Goal: Information Seeking & Learning: Learn about a topic

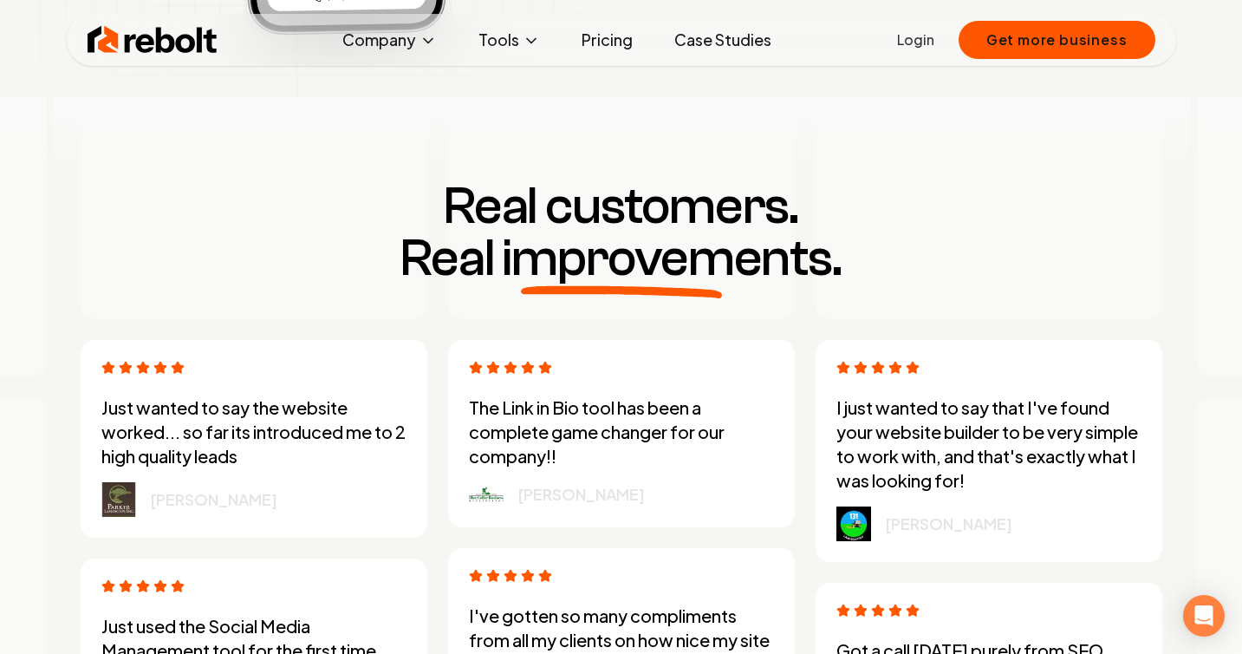
scroll to position [4492, 0]
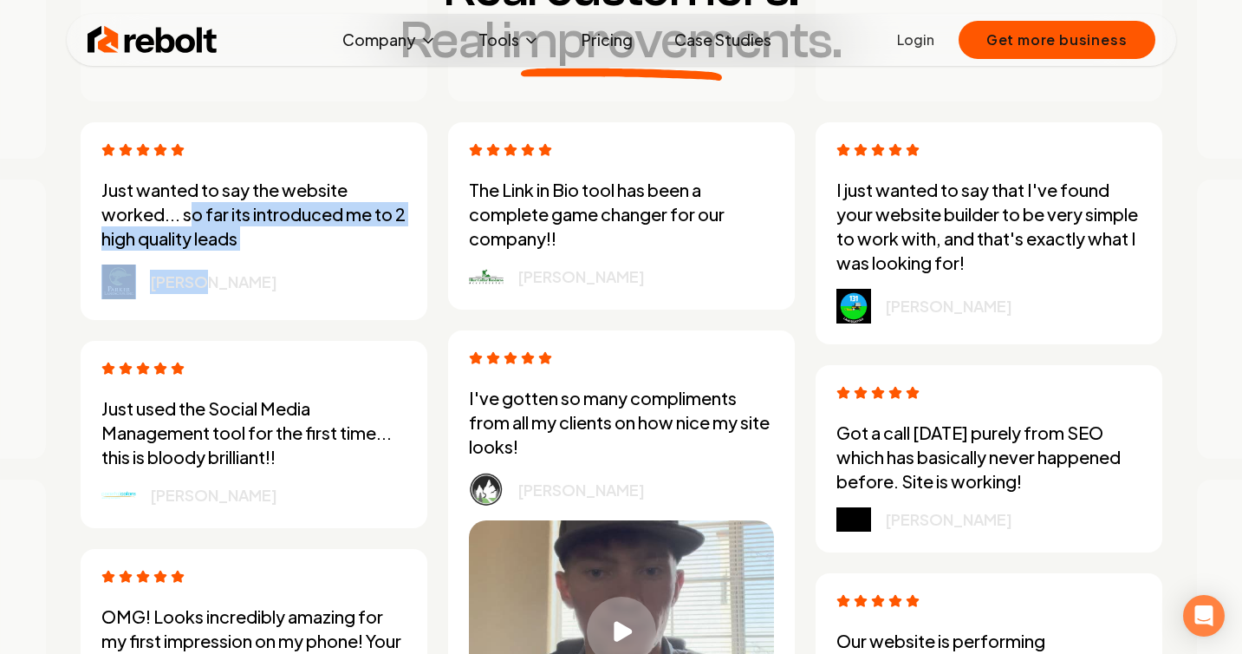
drag, startPoint x: 197, startPoint y: 224, endPoint x: 271, endPoint y: 272, distance: 88.5
click at [270, 272] on div "Just wanted to say the website worked... so far its introduced me to 2 high qua…" at bounding box center [253, 238] width 305 height 121
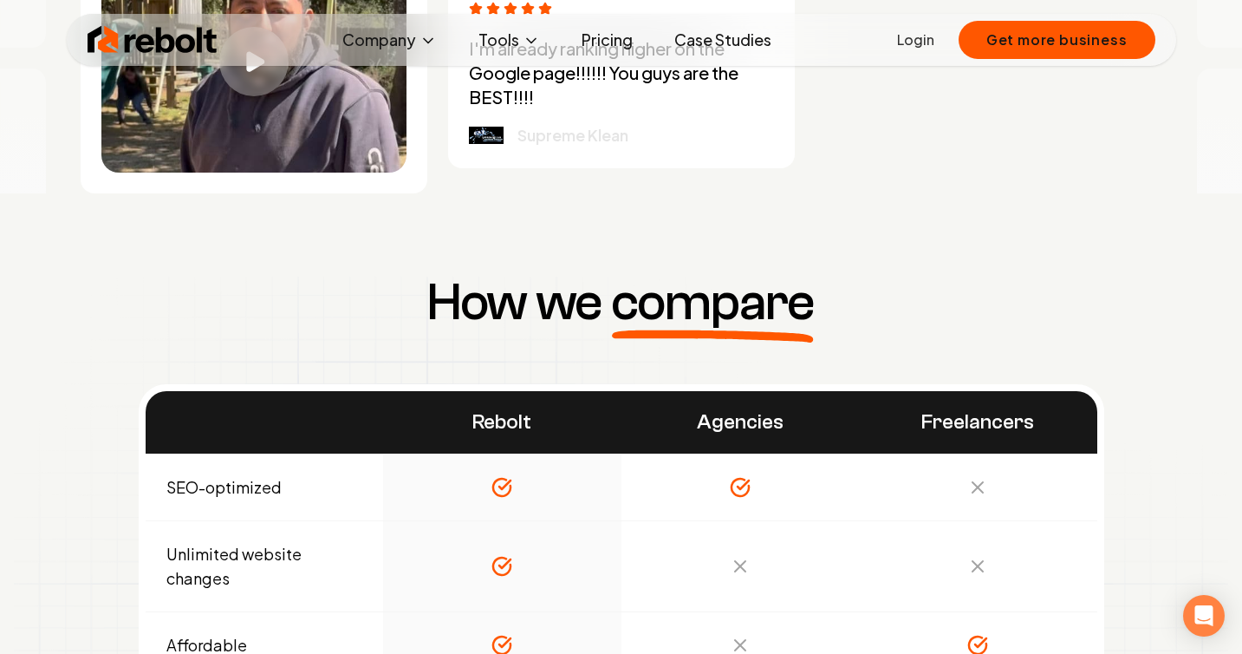
scroll to position [6039, 0]
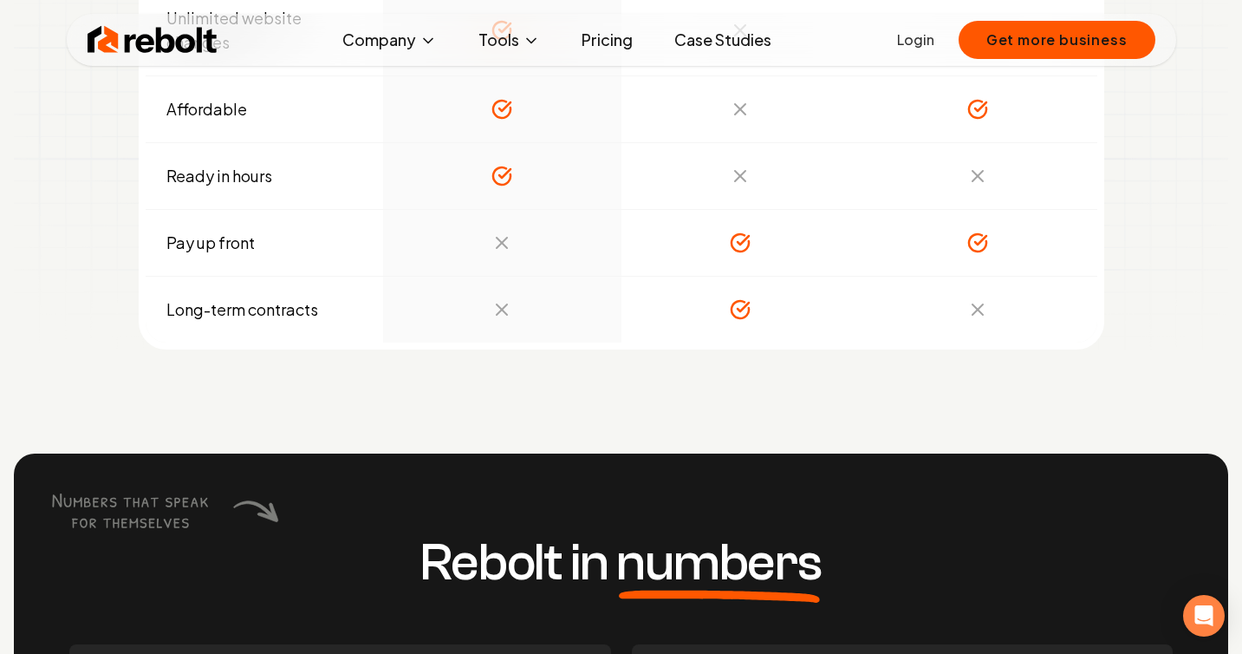
click at [139, 47] on img at bounding box center [153, 40] width 130 height 35
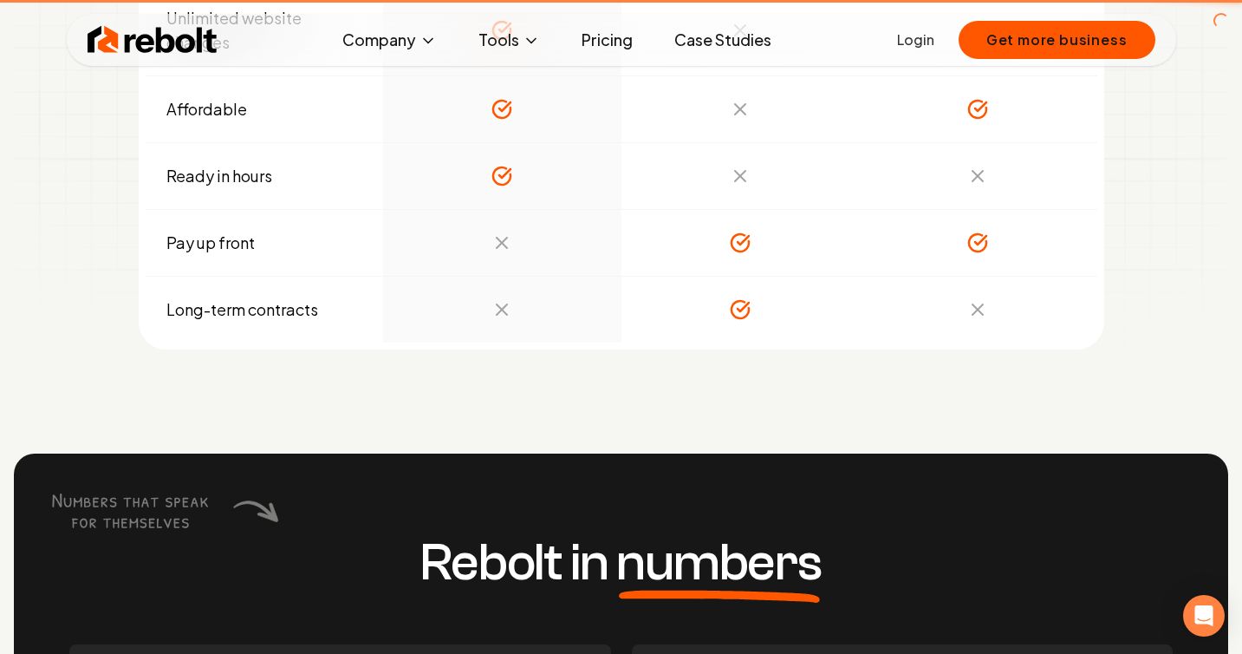
scroll to position [0, 0]
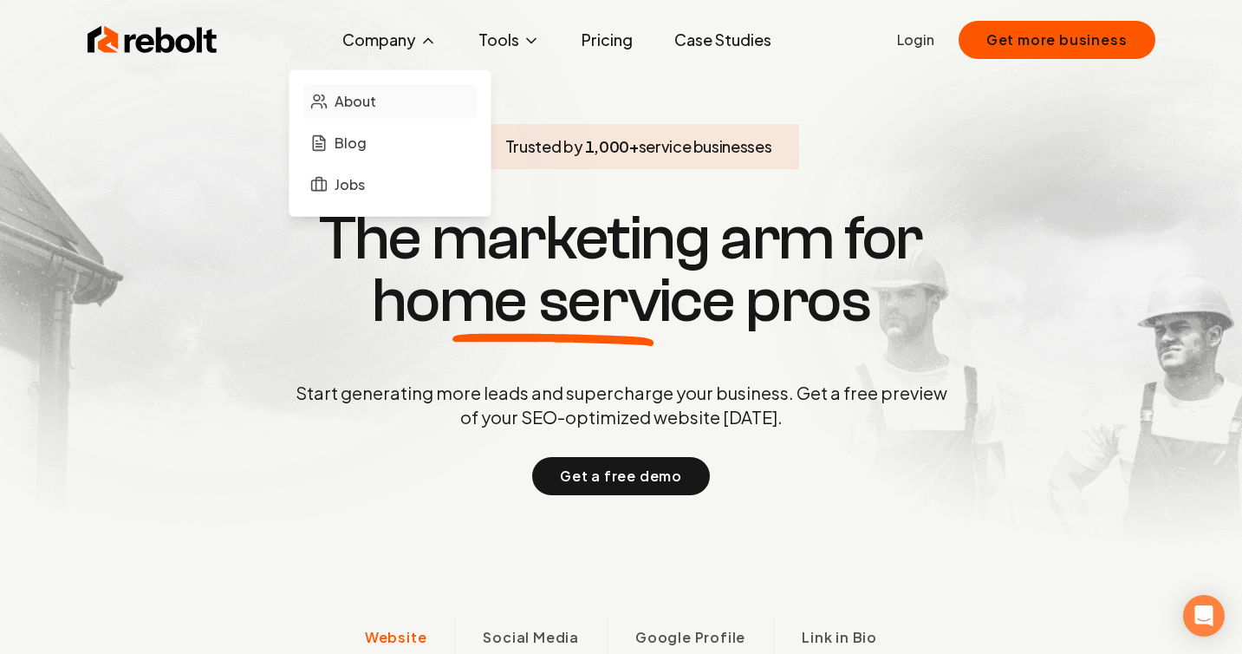
click at [367, 108] on span "About" at bounding box center [356, 101] width 42 height 21
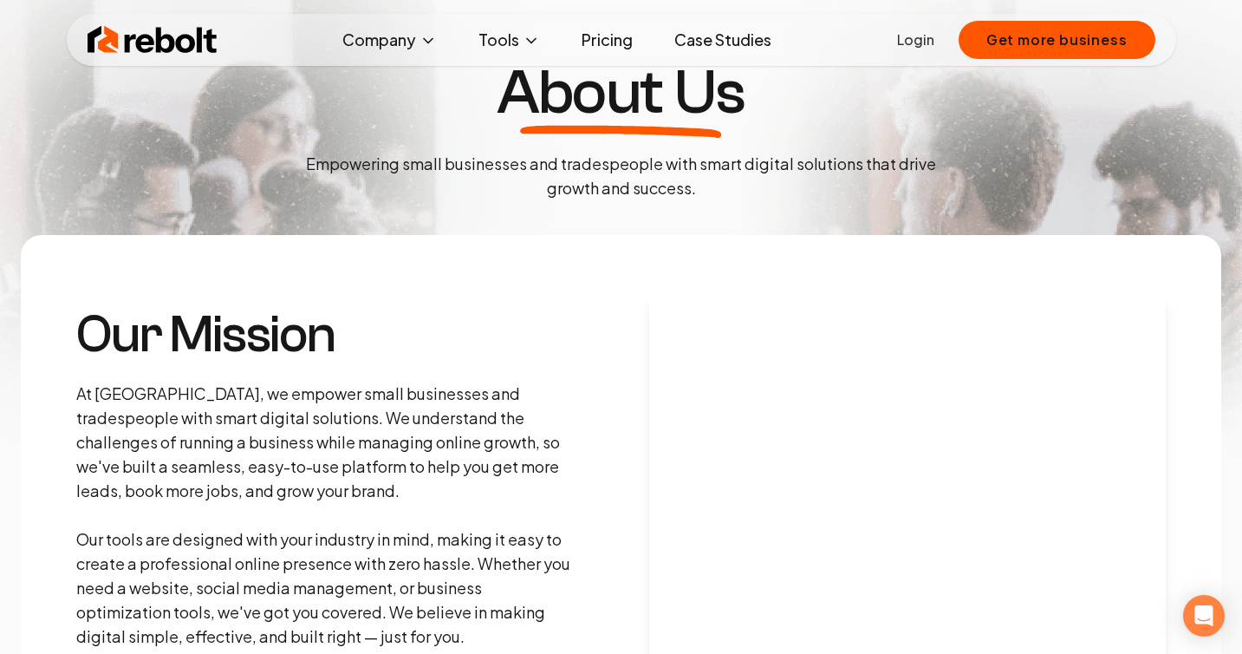
scroll to position [131, 0]
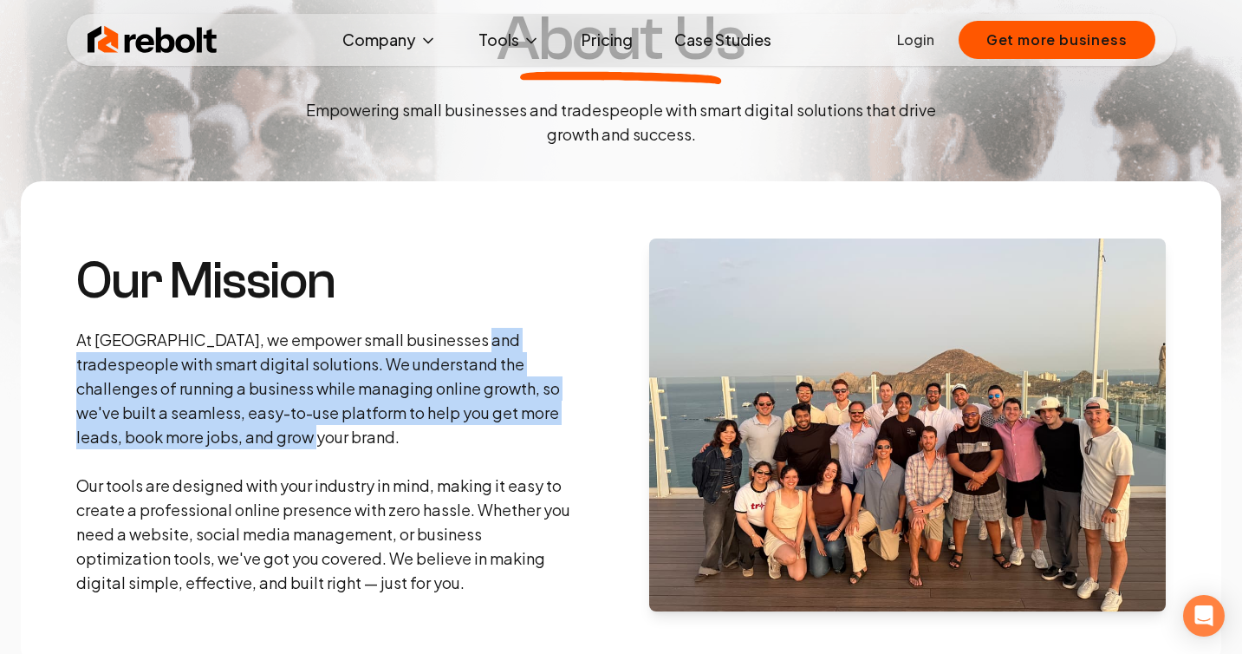
drag, startPoint x: 465, startPoint y: 328, endPoint x: 602, endPoint y: 449, distance: 182.4
click at [602, 448] on section "Our Mission At Rebolt, we empower small businesses and tradespeople with smart …" at bounding box center [621, 424] width 1200 height 486
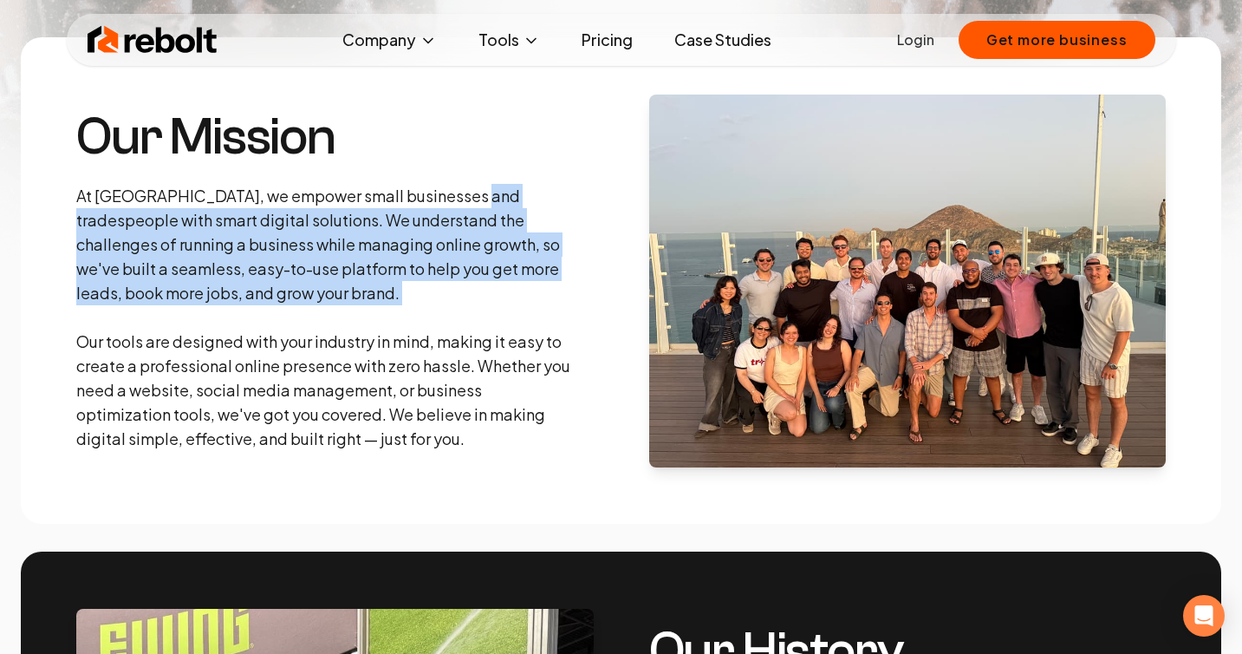
scroll to position [299, 0]
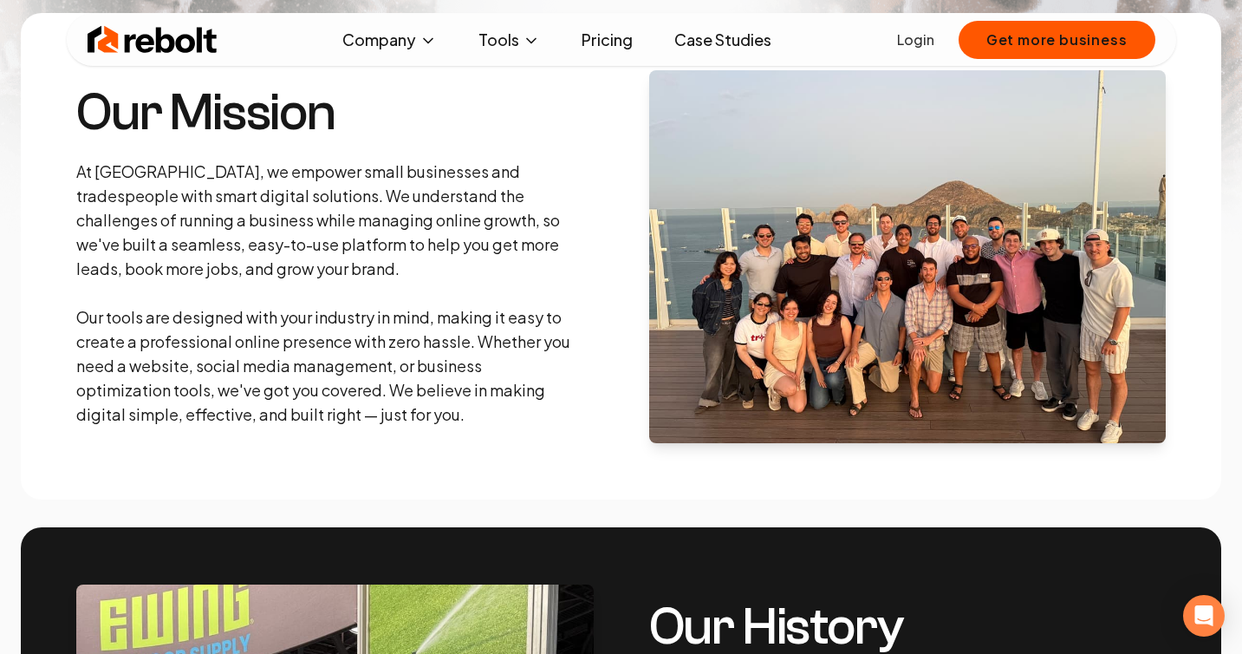
click at [602, 446] on section "Our Mission At Rebolt, we empower small businesses and tradespeople with smart …" at bounding box center [621, 256] width 1200 height 486
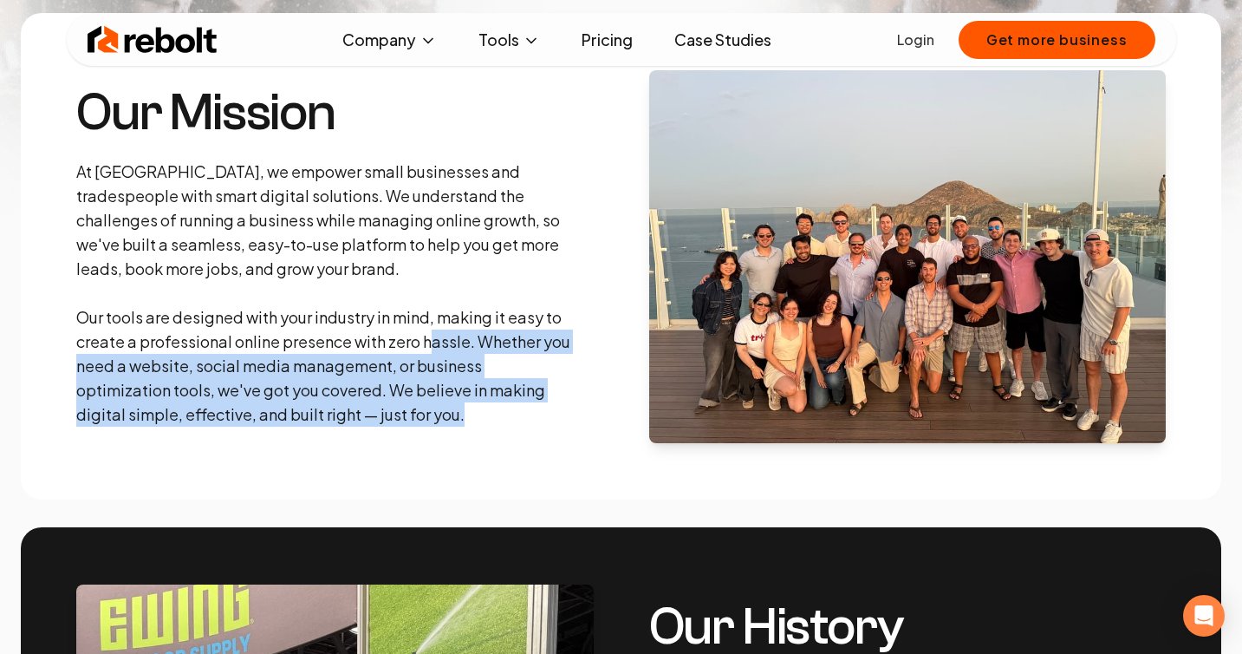
drag, startPoint x: 602, startPoint y: 446, endPoint x: 397, endPoint y: 332, distance: 234.4
click at [400, 333] on section "Our Mission At Rebolt, we empower small businesses and tradespeople with smart …" at bounding box center [621, 256] width 1200 height 486
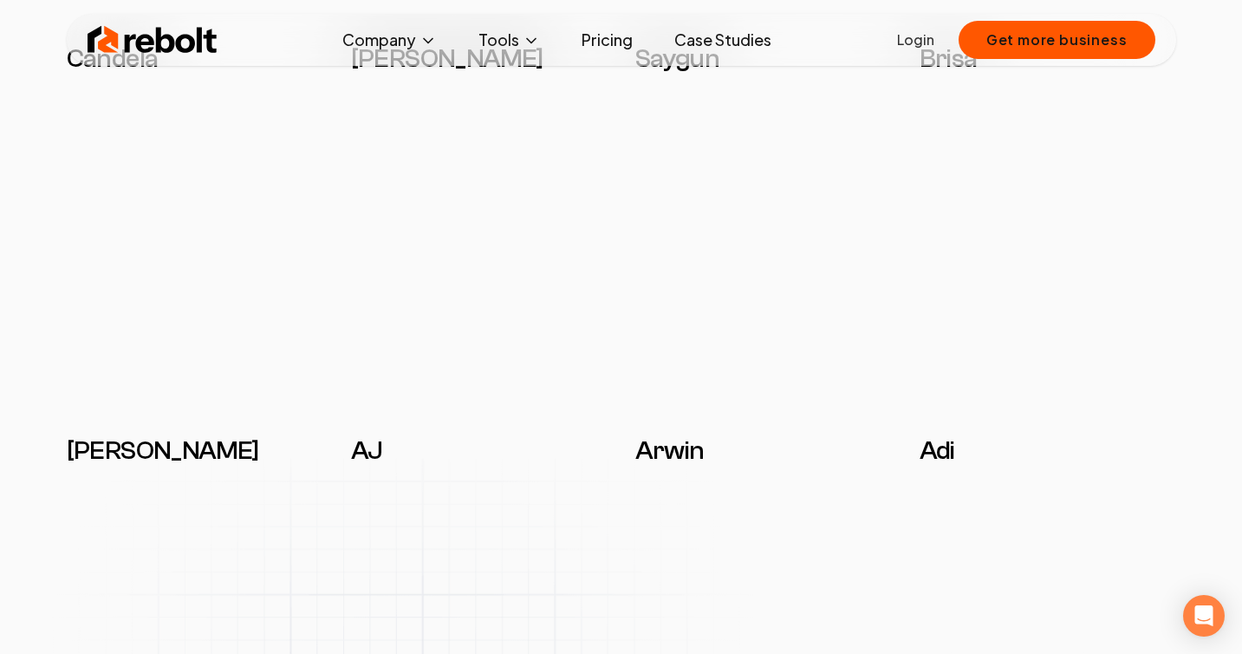
scroll to position [1238, 0]
